Goal: Find specific page/section: Find specific page/section

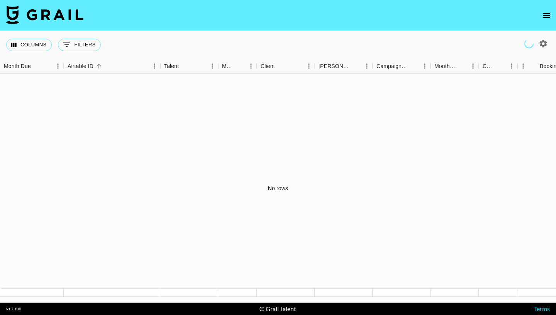
click at [405, 12] on icon "open drawer" at bounding box center [546, 15] width 9 height 9
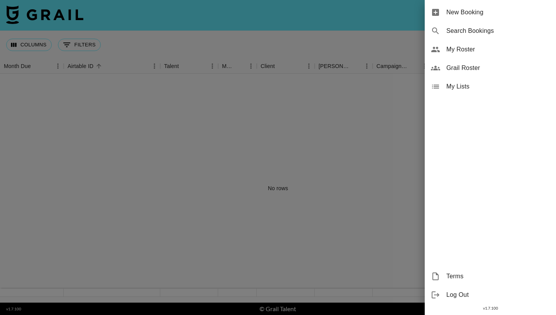
click at [405, 68] on span "Grail Roster" at bounding box center [497, 67] width 103 height 9
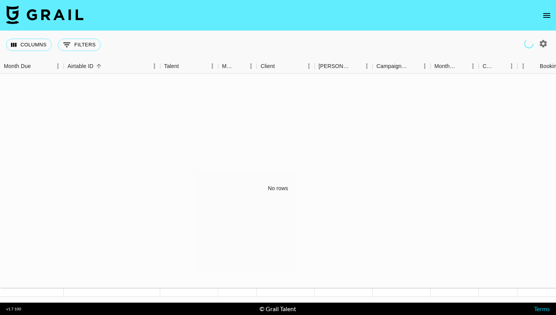
click at [548, 16] on icon "open drawer" at bounding box center [546, 15] width 9 height 9
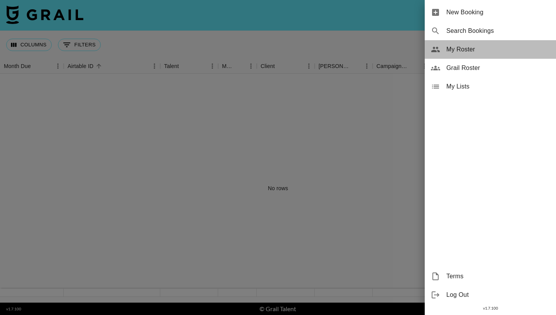
click at [464, 52] on span "My Roster" at bounding box center [497, 49] width 103 height 9
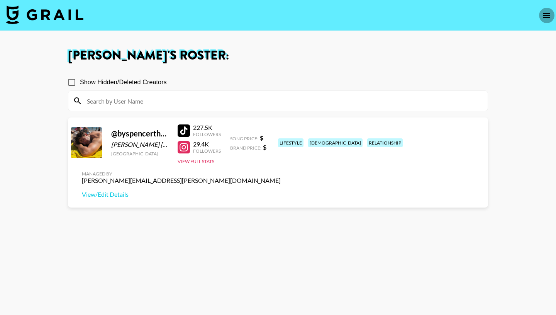
click at [544, 15] on icon "open drawer" at bounding box center [546, 15] width 7 height 5
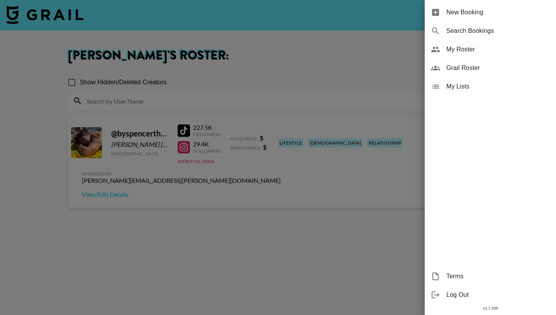
click at [490, 70] on span "Grail Roster" at bounding box center [497, 67] width 103 height 9
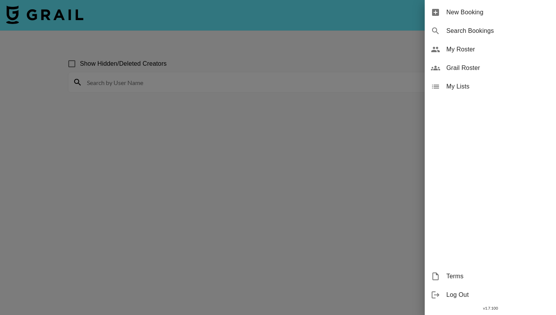
click at [345, 42] on div at bounding box center [278, 157] width 556 height 315
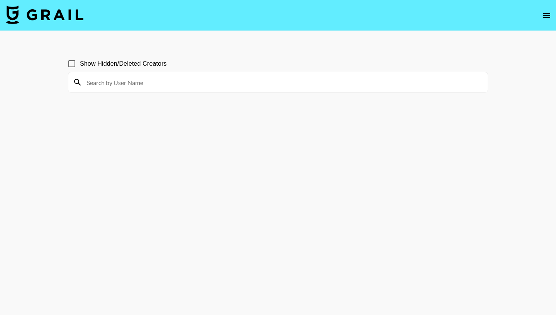
click at [210, 82] on input at bounding box center [282, 82] width 401 height 12
type input "ianllight"
drag, startPoint x: 126, startPoint y: 78, endPoint x: 85, endPoint y: 80, distance: 41.0
click at [85, 80] on input "ianllight" at bounding box center [282, 82] width 401 height 12
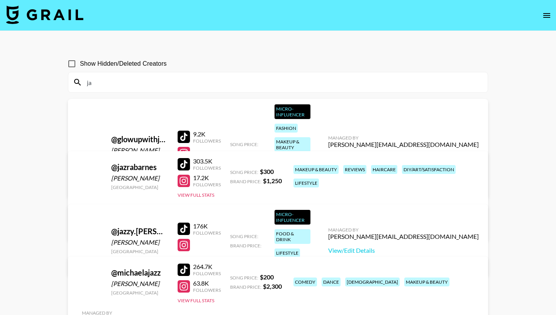
type input "j"
